Goal: Information Seeking & Learning: Find specific page/section

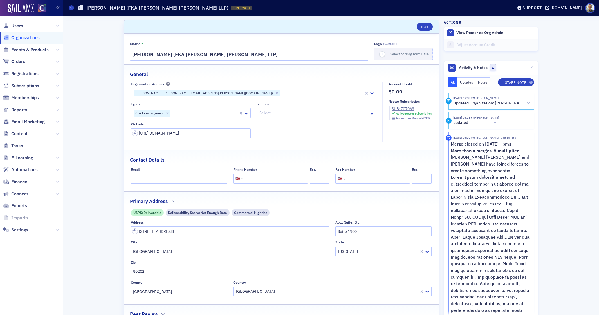
select select "US"
click at [26, 50] on span "Events & Products" at bounding box center [29, 50] width 37 height 6
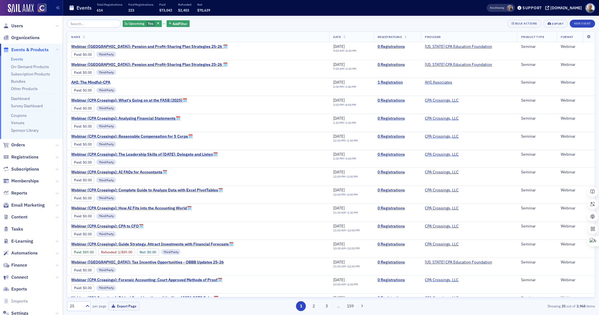
click at [80, 24] on input "search" at bounding box center [94, 24] width 54 height 8
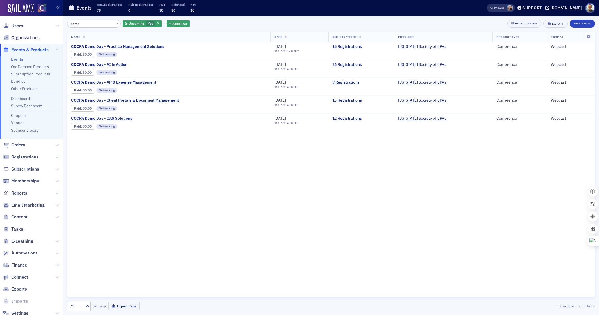
type input "demo"
